Goal: Task Accomplishment & Management: Manage account settings

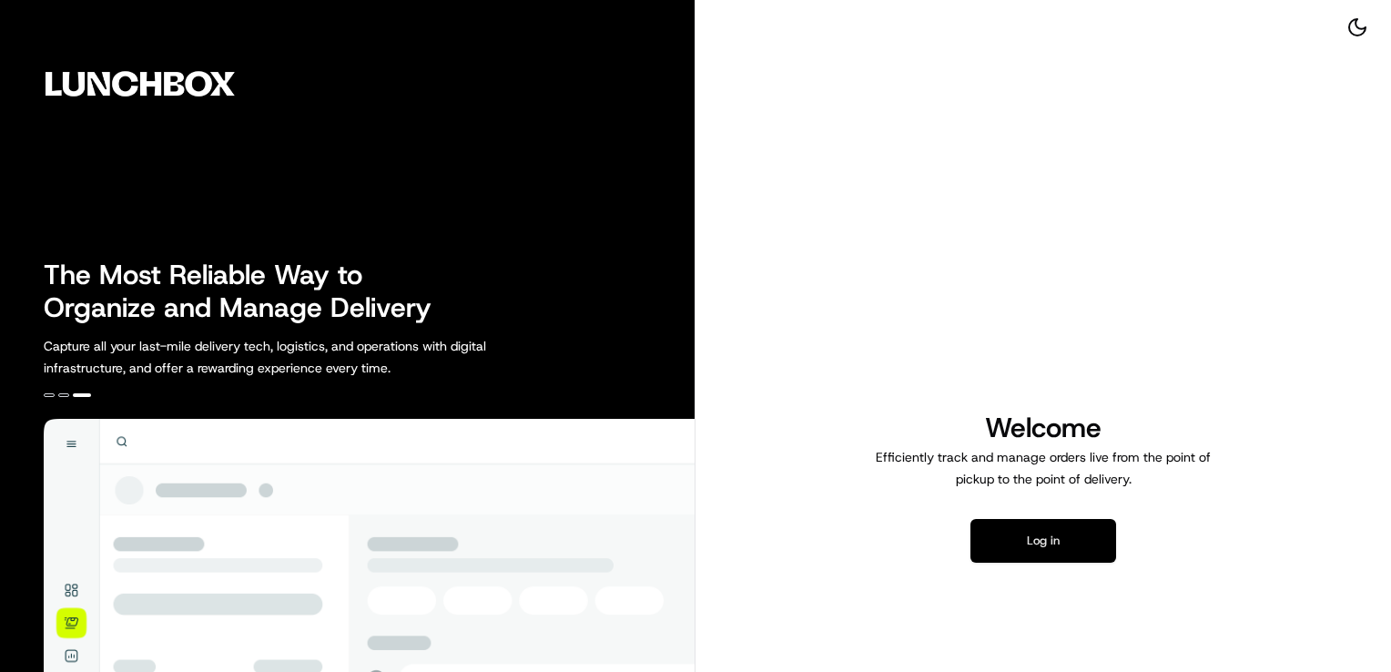
click at [1052, 545] on button "Log in" at bounding box center [1043, 541] width 146 height 44
